Goal: Complete application form

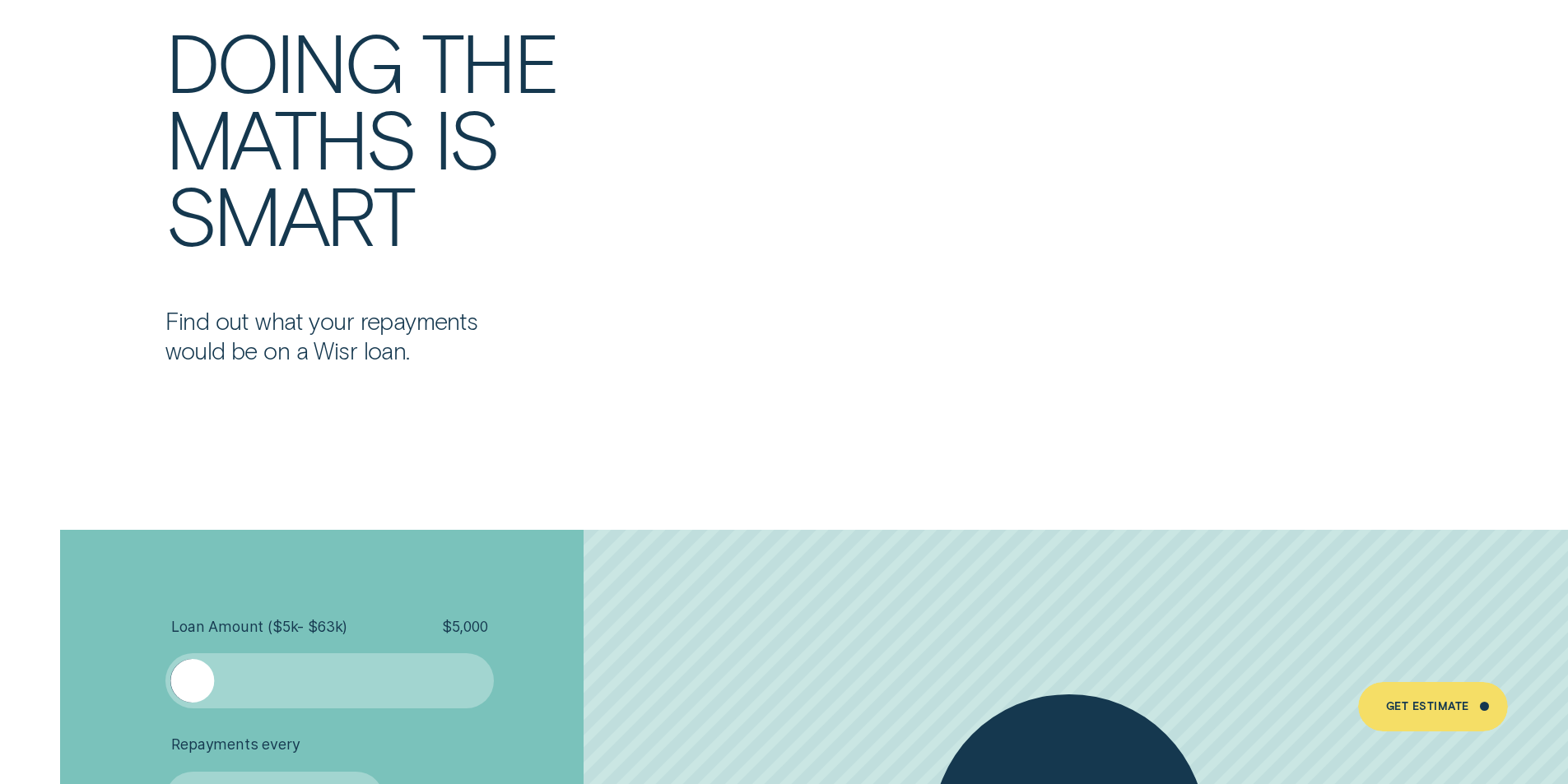
scroll to position [3867, 0]
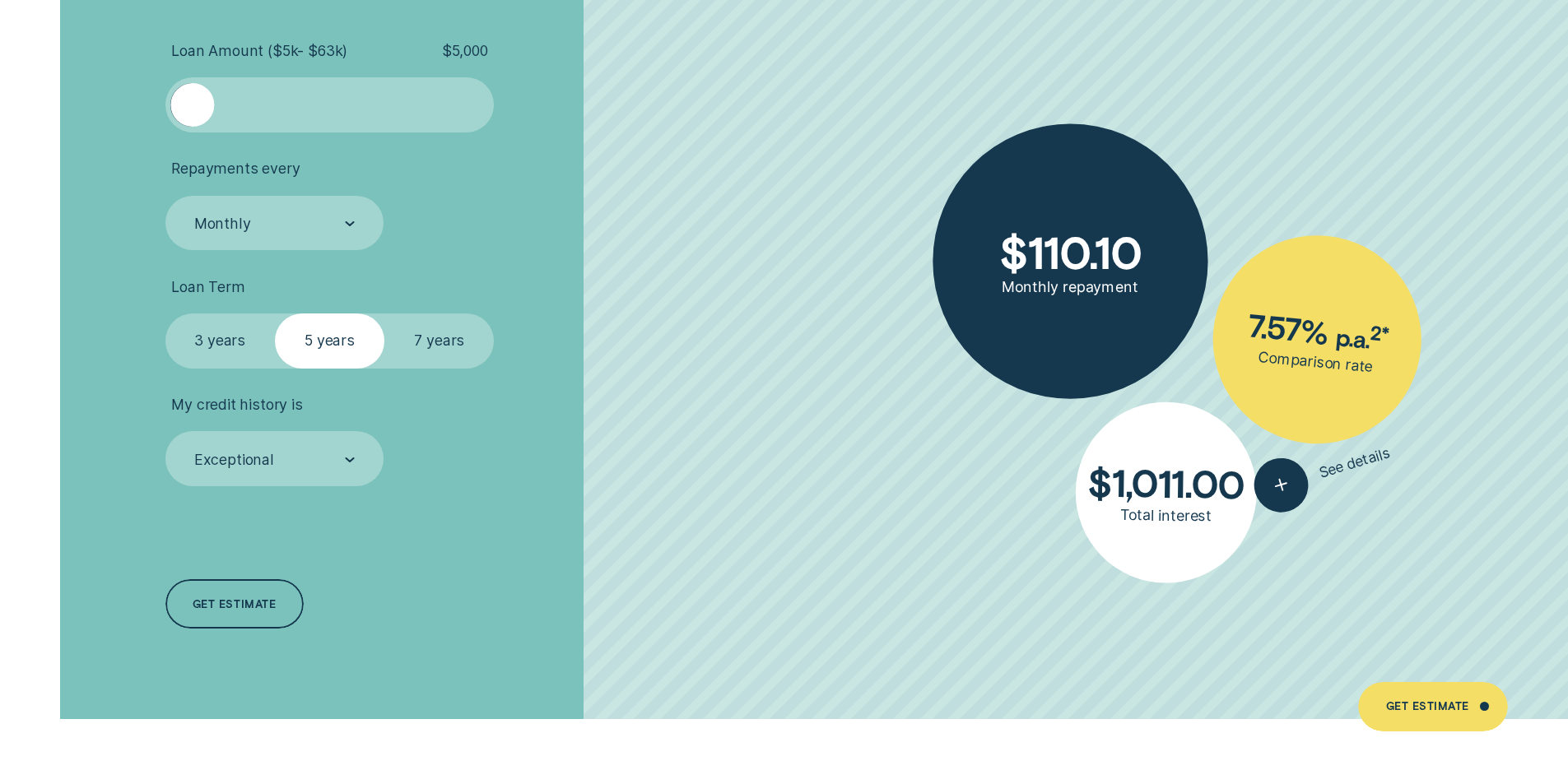
click at [428, 355] on label "7 years" at bounding box center [439, 341] width 110 height 55
click at [384, 314] on input "7 years" at bounding box center [384, 314] width 0 height 0
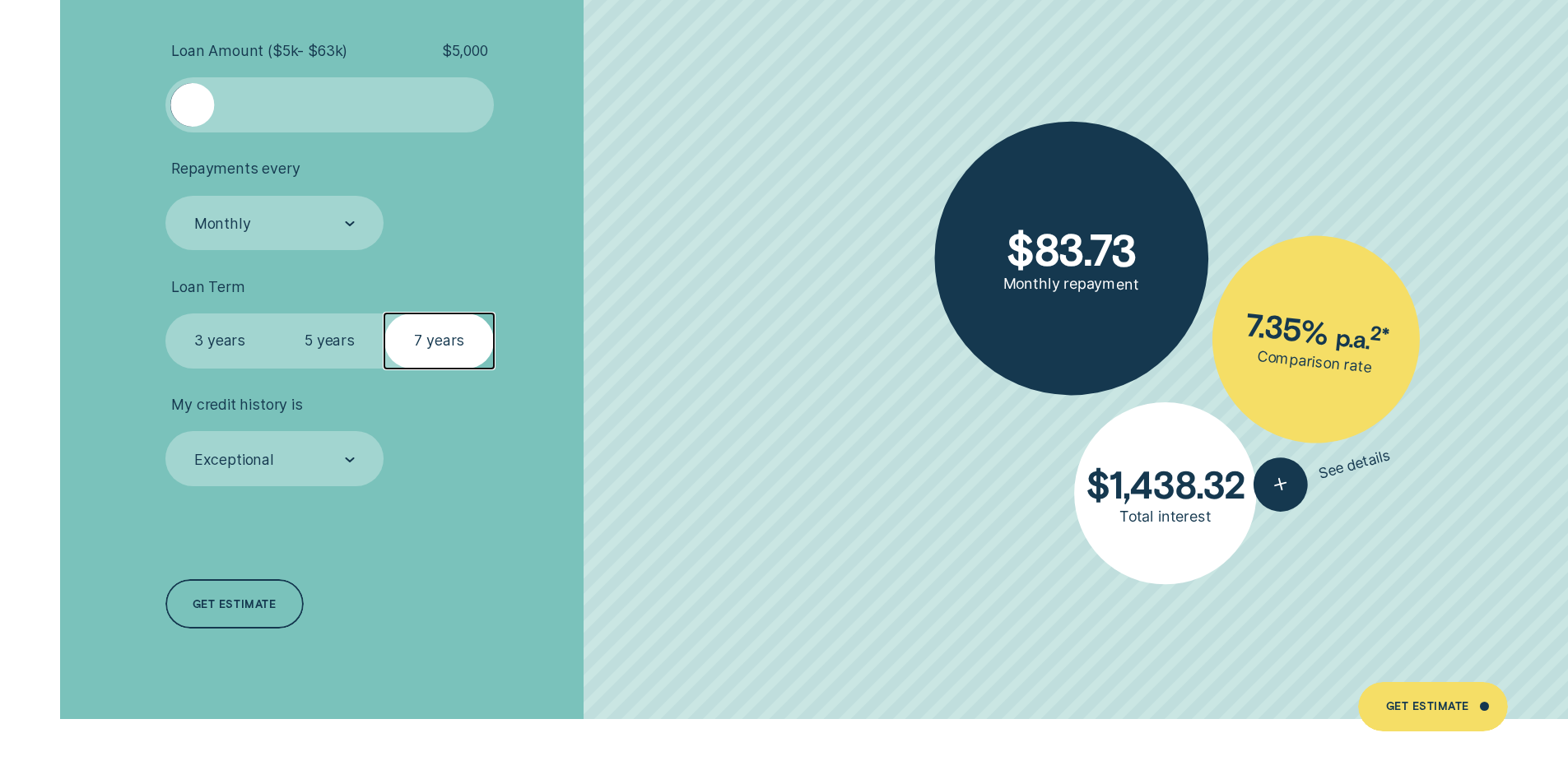
click at [266, 341] on label "3 years" at bounding box center [220, 341] width 110 height 55
click at [165, 314] on input "3 years" at bounding box center [165, 314] width 0 height 0
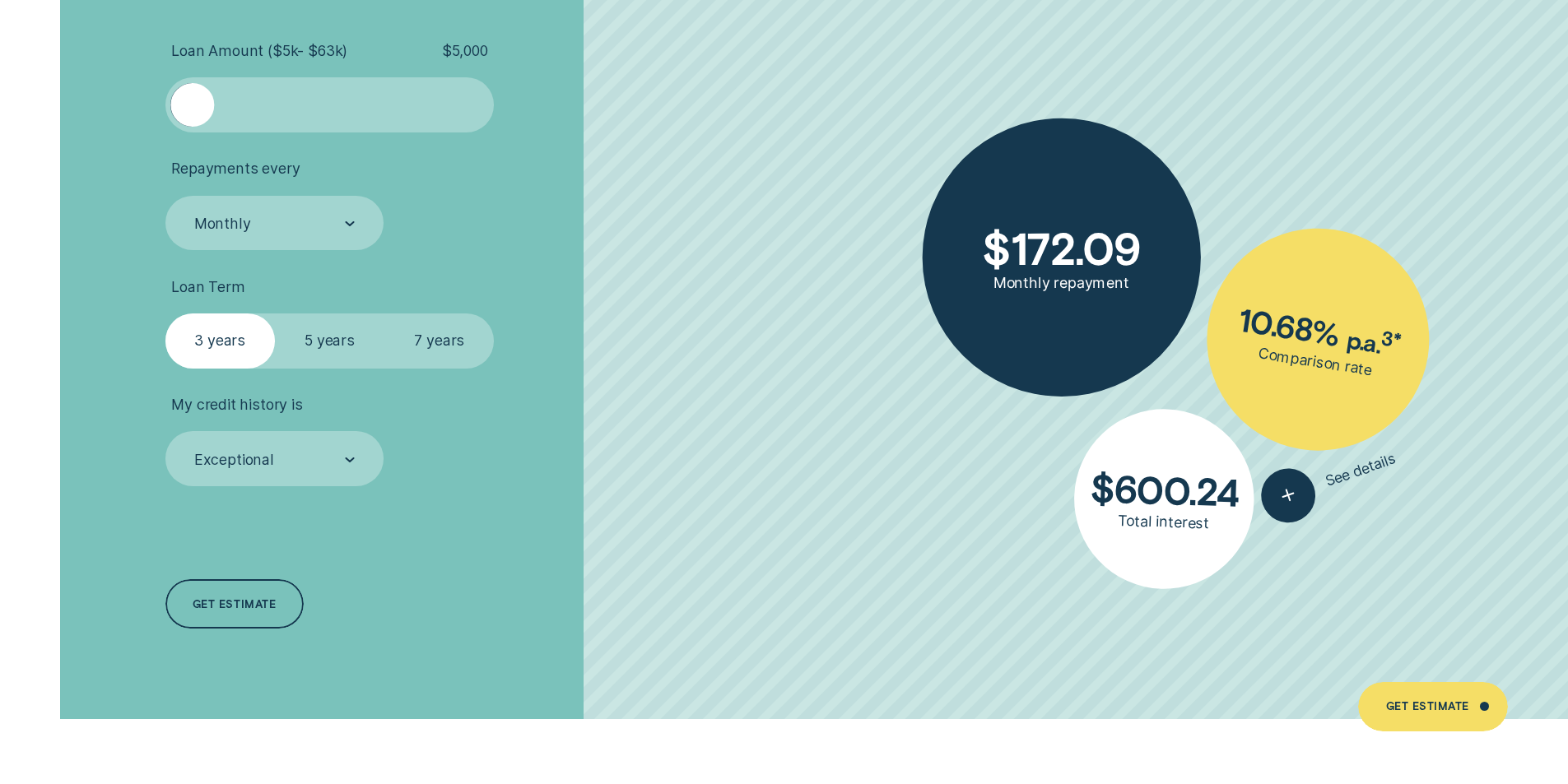
click at [324, 342] on label "5 years" at bounding box center [330, 341] width 110 height 55
click at [275, 314] on input "5 years" at bounding box center [275, 314] width 0 height 0
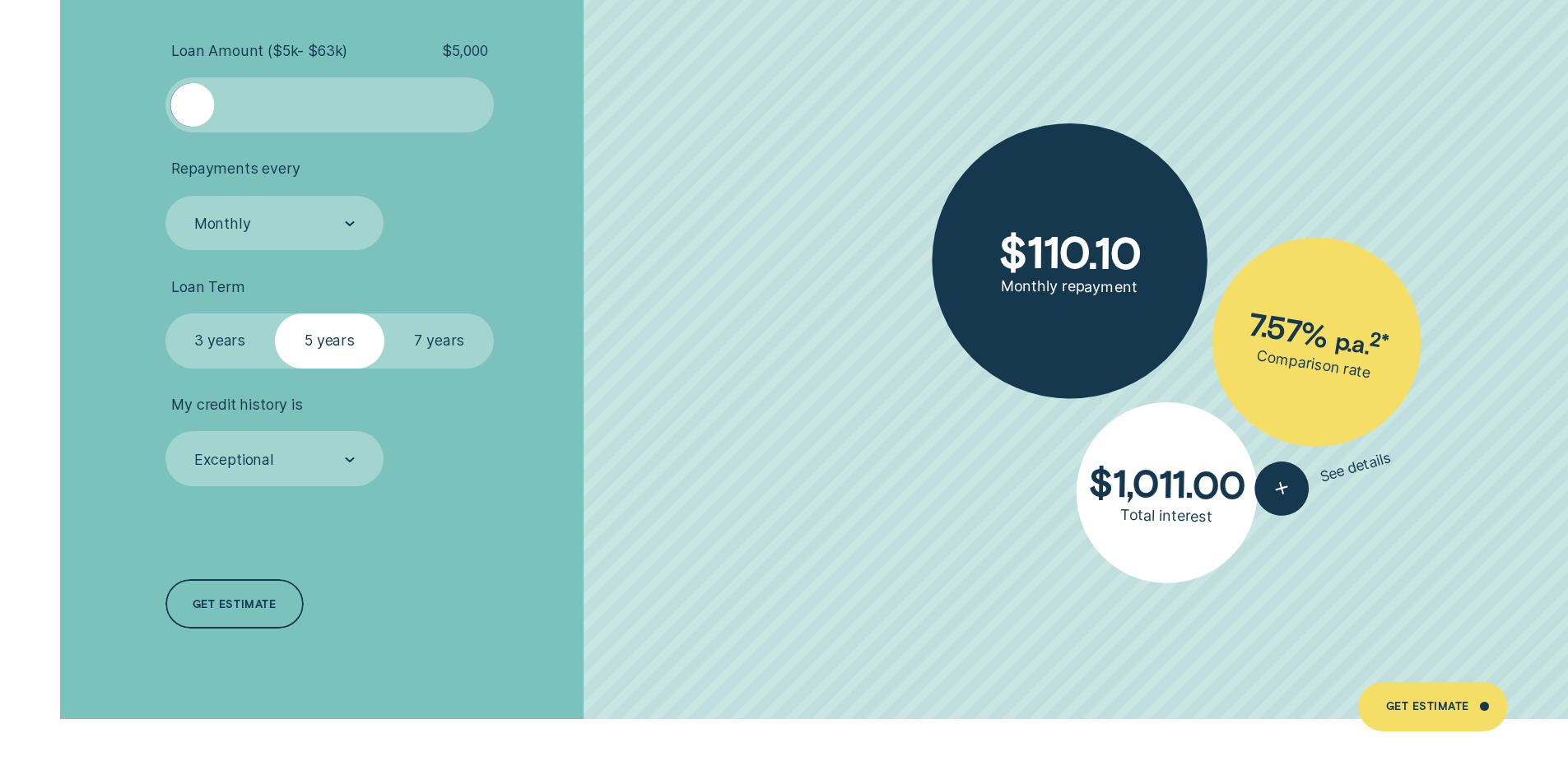
click at [213, 338] on label "3 years" at bounding box center [220, 341] width 110 height 55
click at [165, 314] on input "3 years" at bounding box center [165, 314] width 0 height 0
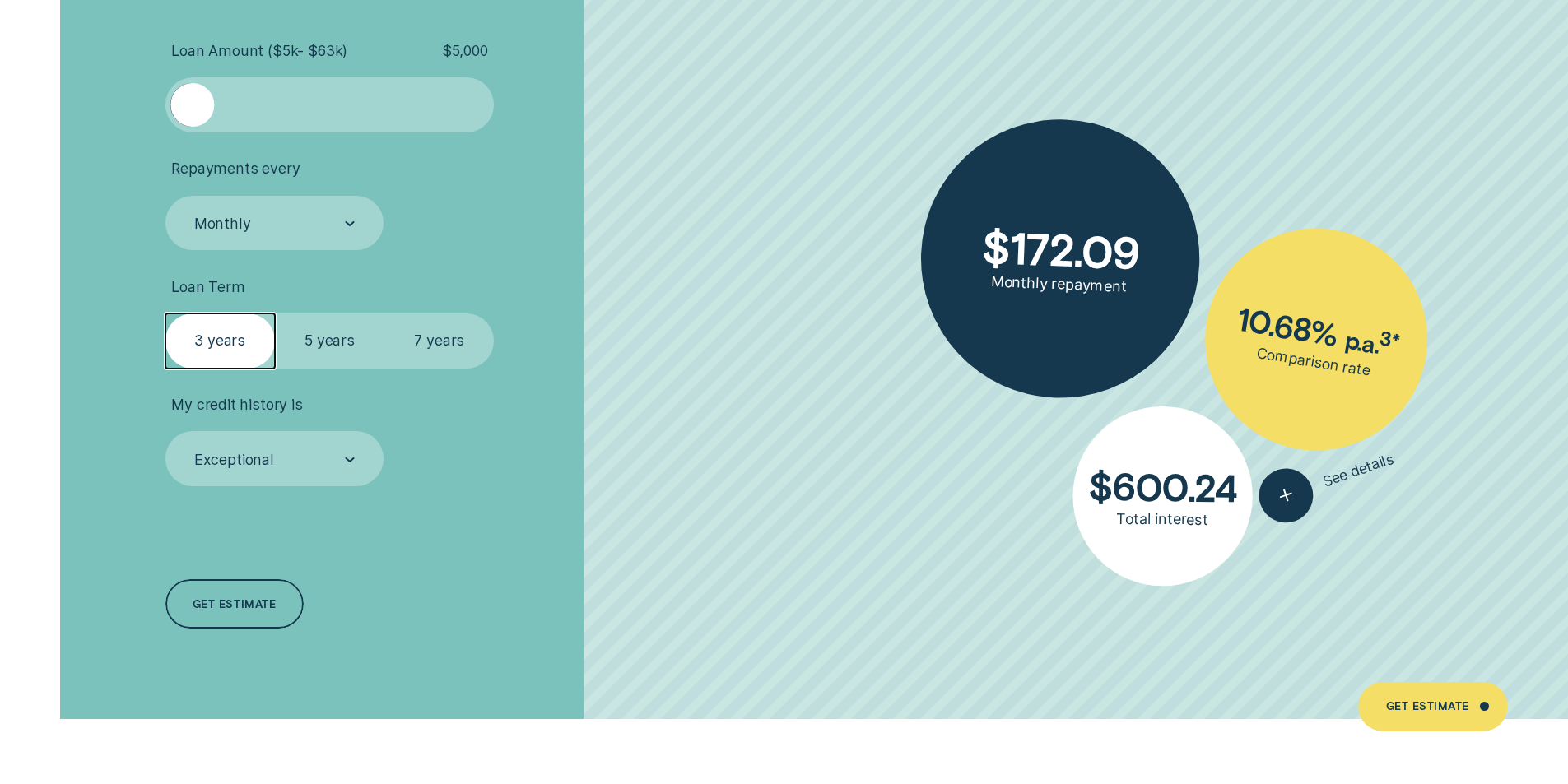
click at [320, 338] on label "5 years" at bounding box center [330, 341] width 110 height 55
click at [275, 314] on input "5 years" at bounding box center [275, 314] width 0 height 0
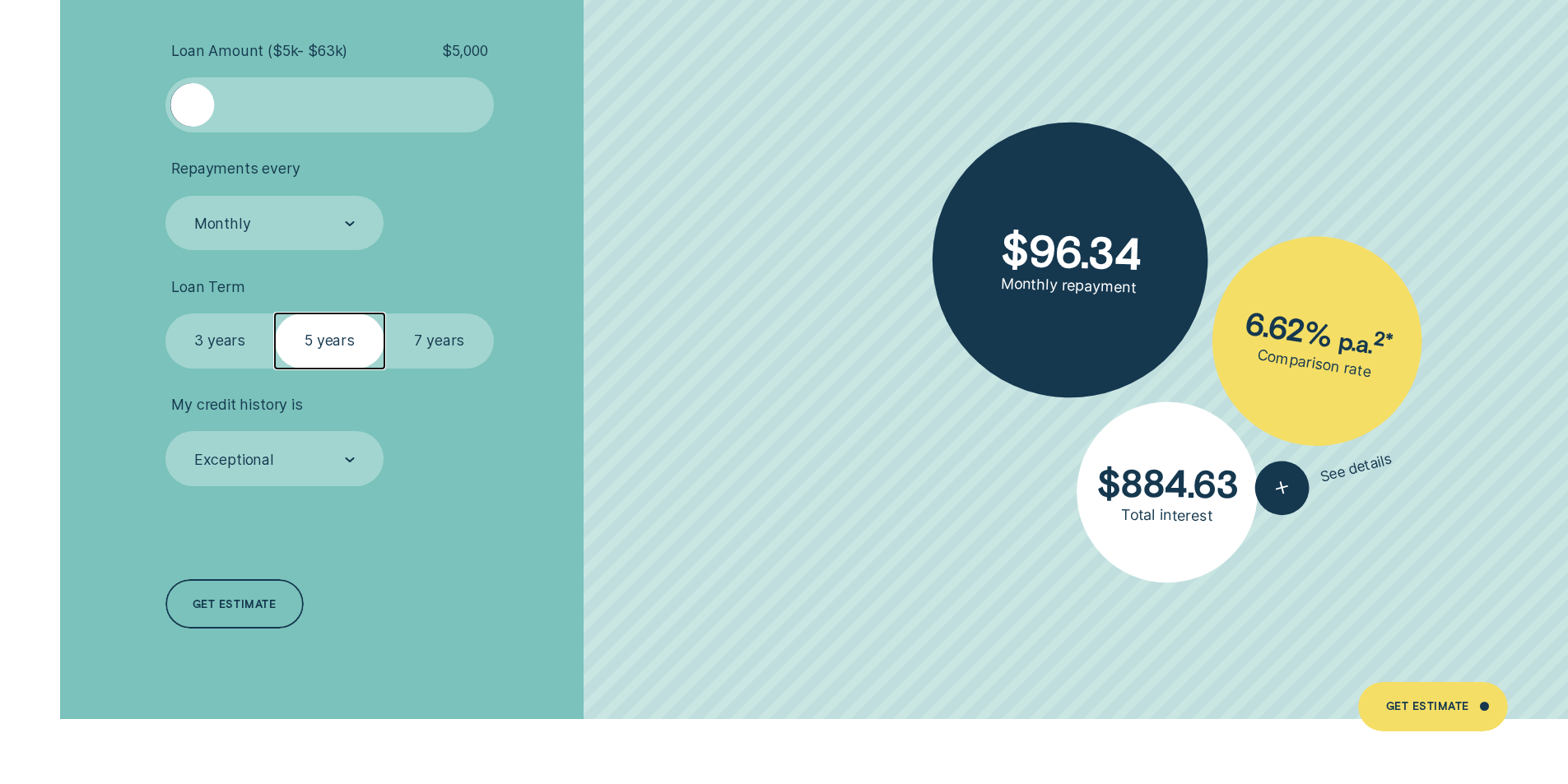
click at [432, 332] on label "7 years" at bounding box center [439, 341] width 110 height 55
click at [384, 314] on input "7 years" at bounding box center [384, 314] width 0 height 0
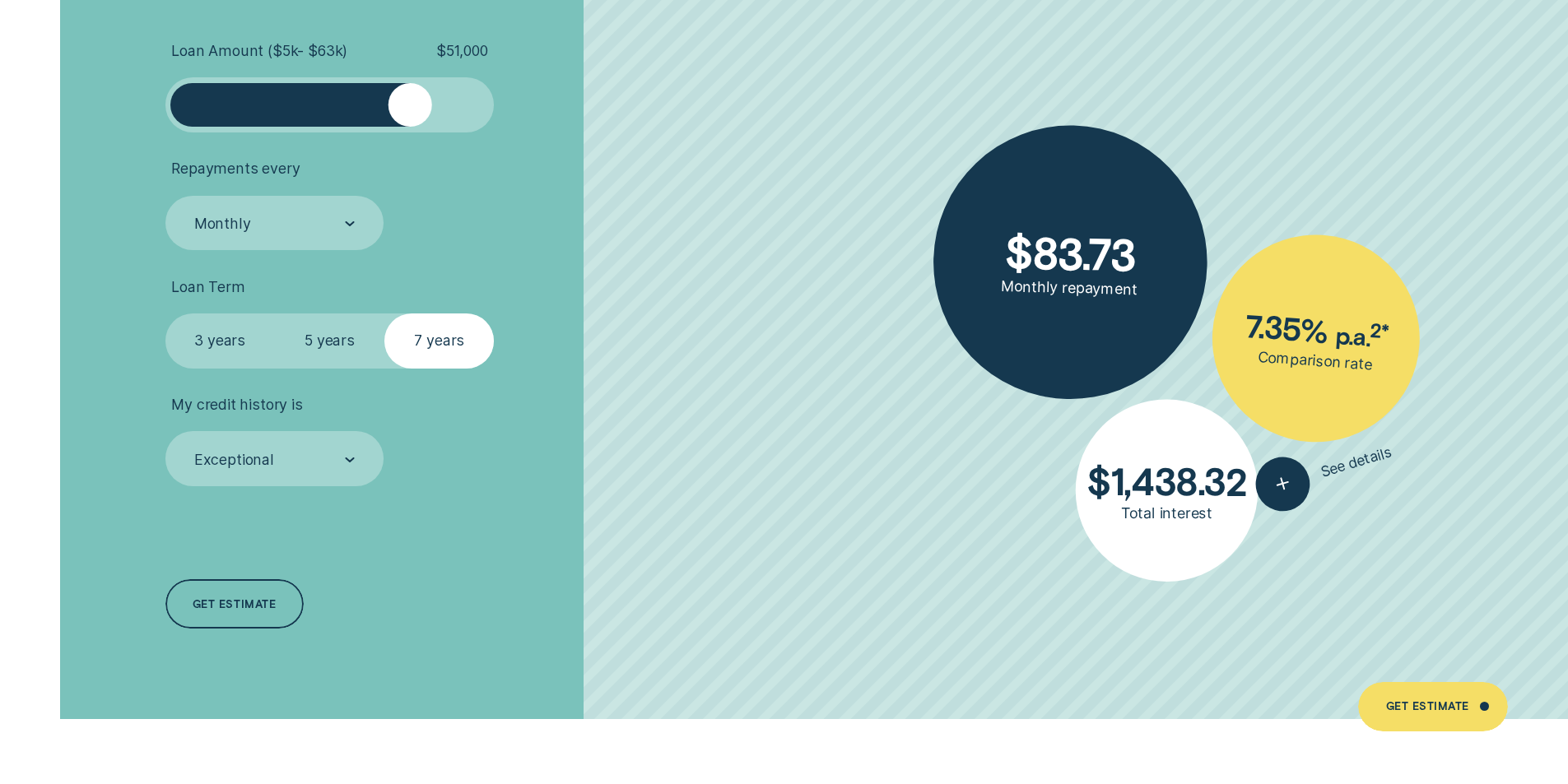
drag, startPoint x: 197, startPoint y: 87, endPoint x: 409, endPoint y: 112, distance: 213.5
click at [409, 112] on div at bounding box center [410, 105] width 44 height 44
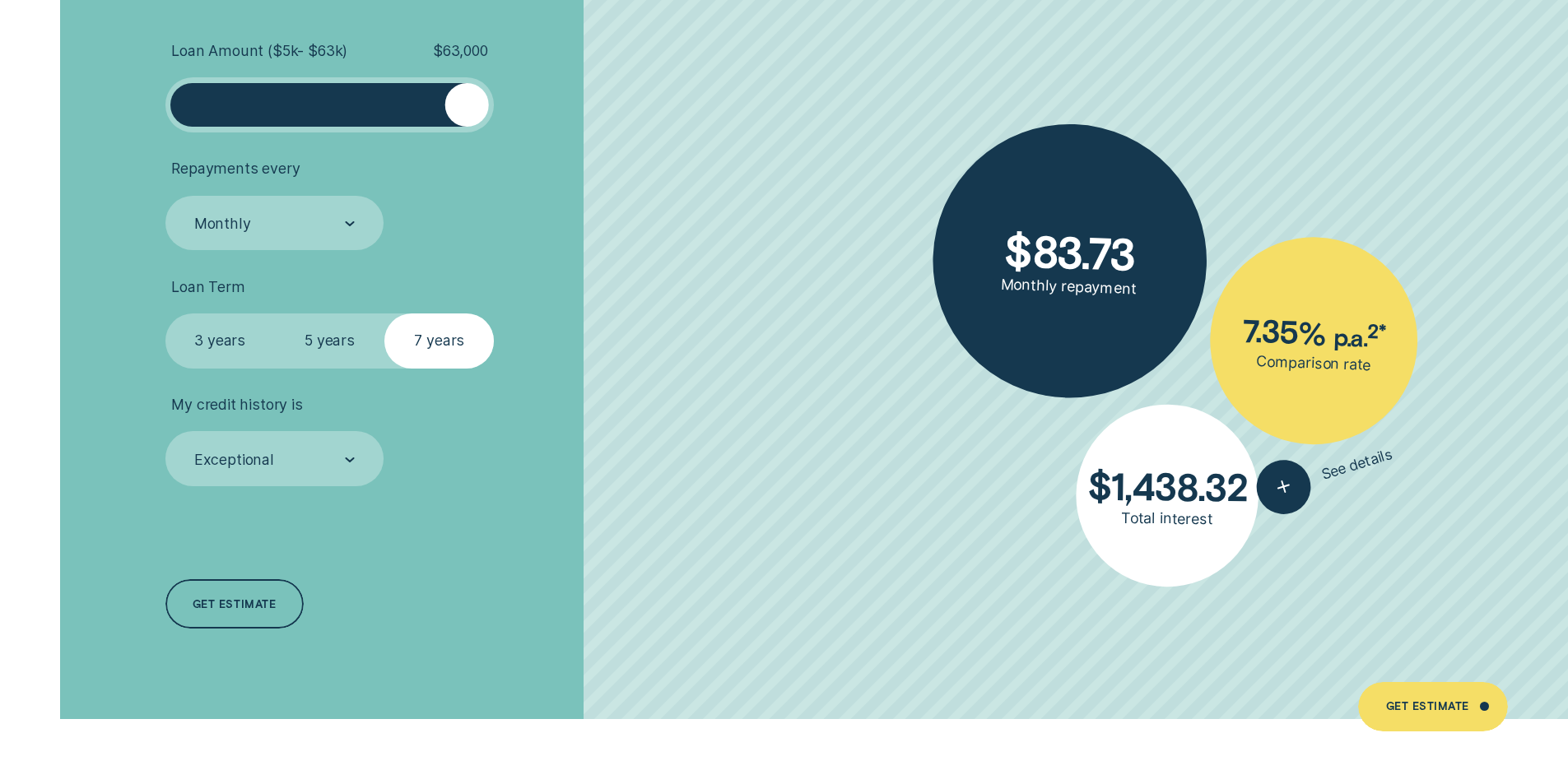
click at [535, 120] on li "Loan Amount ( $5k - $63k ) $ 63,000" at bounding box center [418, 87] width 505 height 91
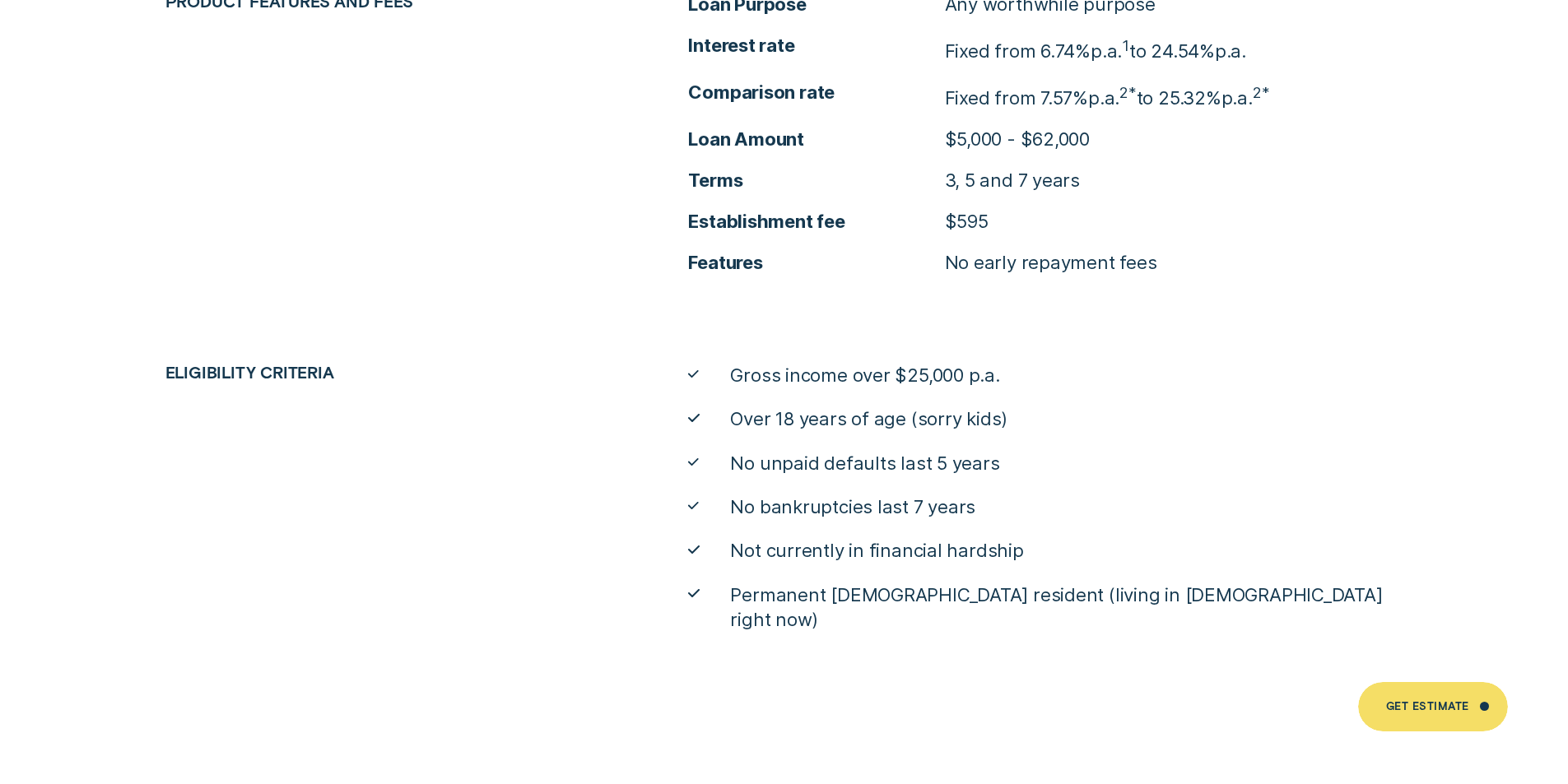
scroll to position [6335, 0]
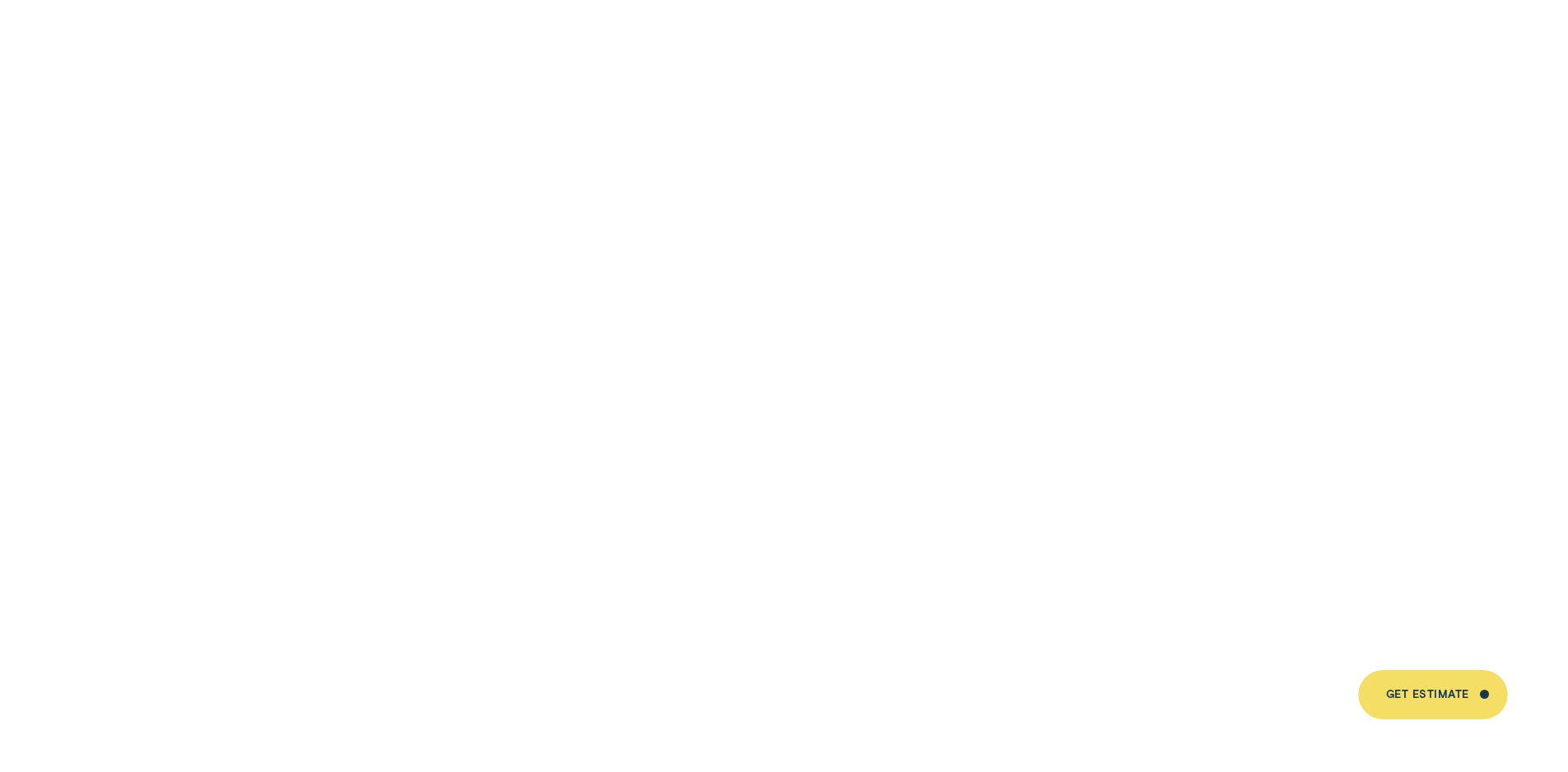
scroll to position [1810, 0]
